Goal: Navigation & Orientation: Understand site structure

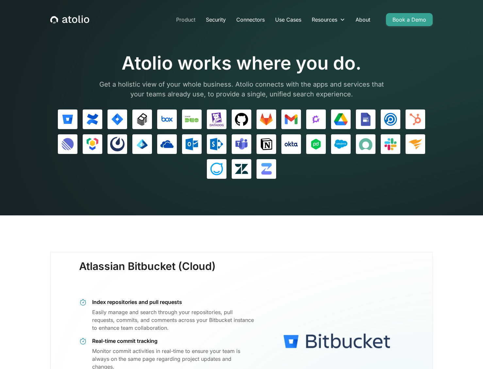
click at [181, 19] on link "Product" at bounding box center [186, 19] width 30 height 13
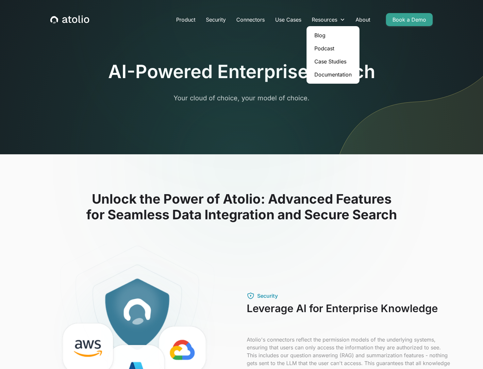
click at [322, 48] on link "Podcast" at bounding box center [333, 48] width 48 height 13
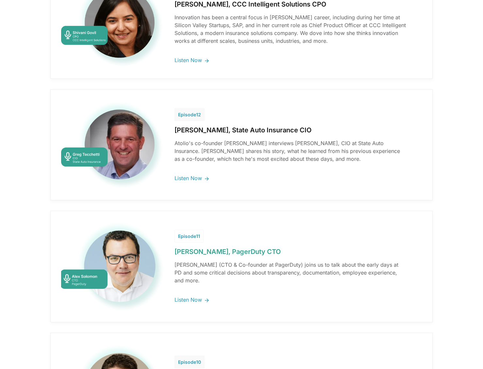
scroll to position [983, 0]
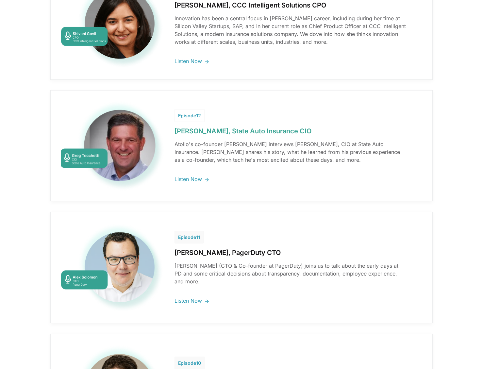
click at [188, 179] on link at bounding box center [241, 145] width 381 height 110
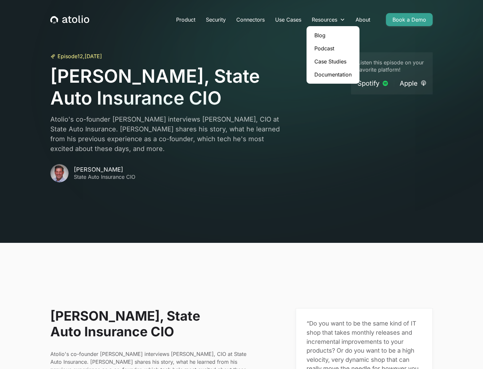
click at [317, 34] on link "Blog" at bounding box center [333, 35] width 48 height 13
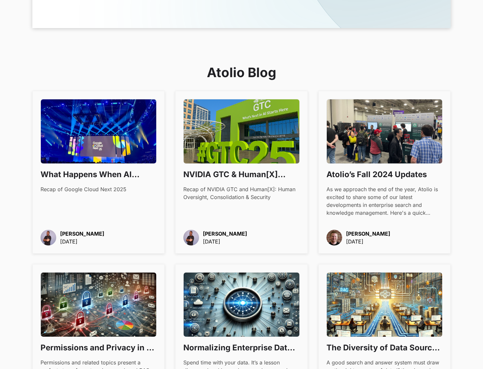
scroll to position [427, 0]
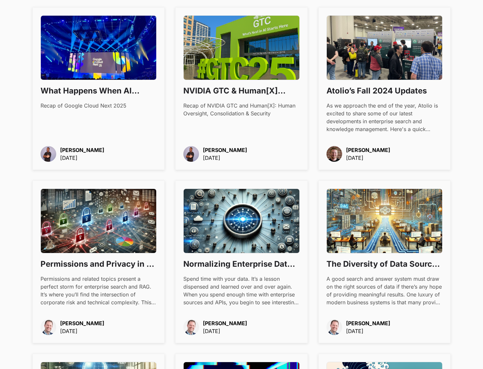
click at [82, 90] on h3 "What Happens When AI Becomes Boring" at bounding box center [98, 90] width 116 height 11
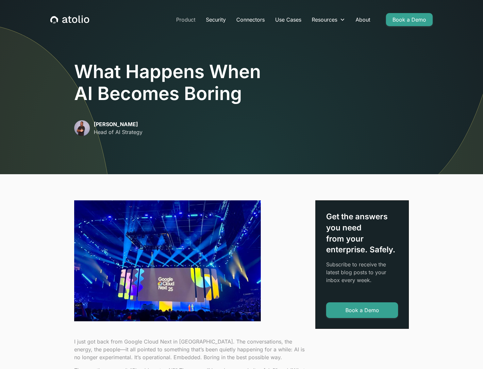
click at [183, 19] on link "Product" at bounding box center [186, 19] width 30 height 13
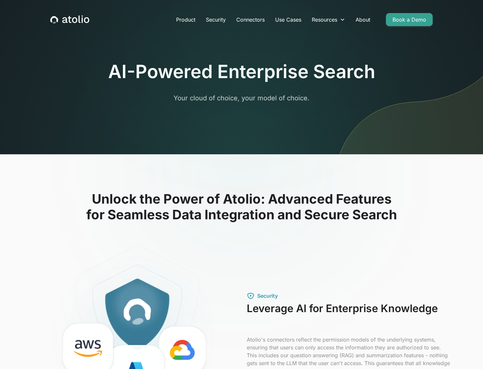
click at [76, 20] on icon "home" at bounding box center [74, 20] width 5 height 6
